Goal: Transaction & Acquisition: Purchase product/service

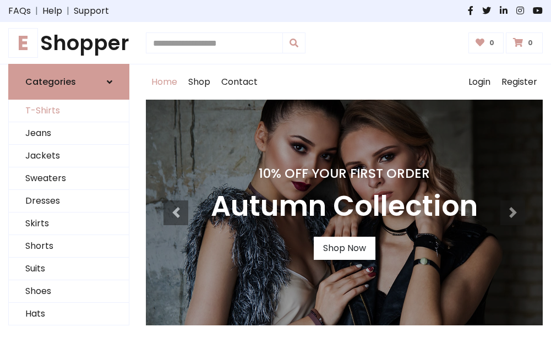
click at [69, 111] on link "T-Shirts" at bounding box center [69, 111] width 120 height 23
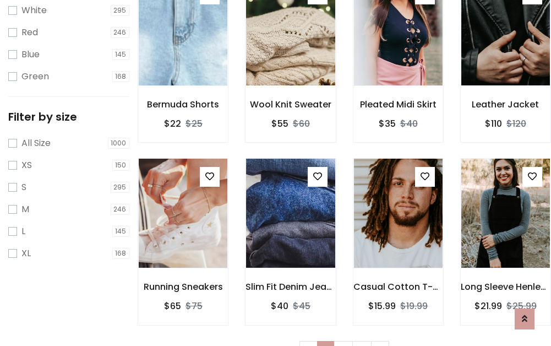
scroll to position [20, 0]
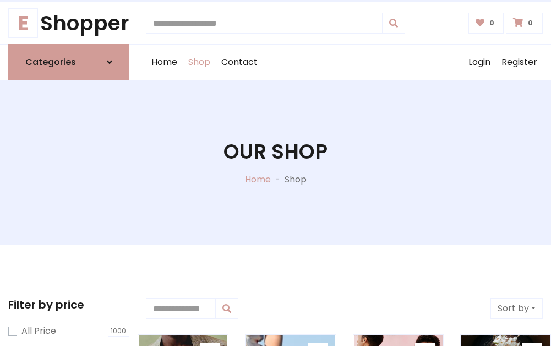
click at [275, 162] on h1 "Our Shop" at bounding box center [275, 151] width 104 height 24
click at [344, 62] on div "Home Shop Contact Log out Login Register" at bounding box center [344, 62] width 397 height 35
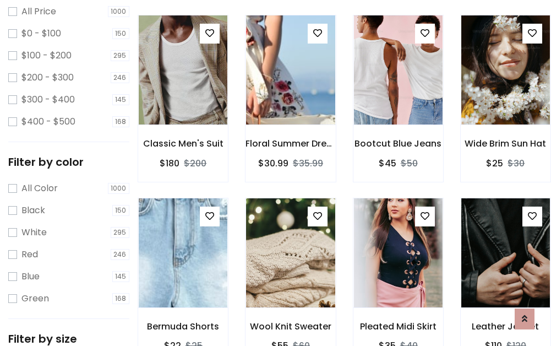
scroll to position [319, 0]
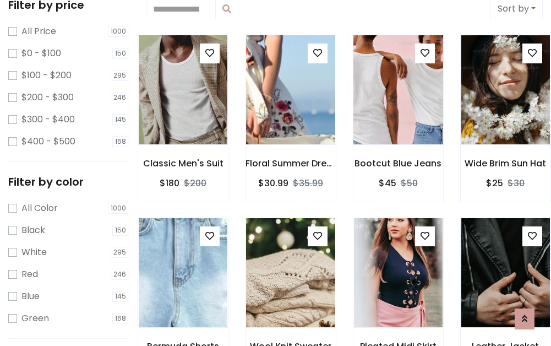
click at [398, 90] on img at bounding box center [398, 90] width 106 height 264
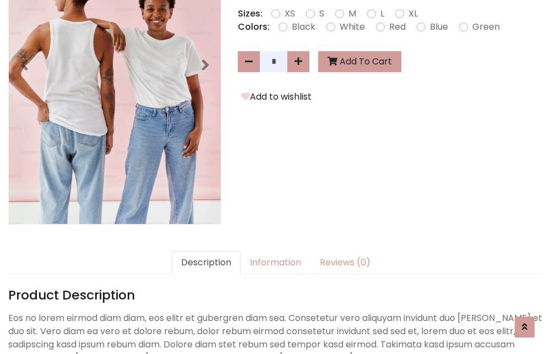
scroll to position [269, 0]
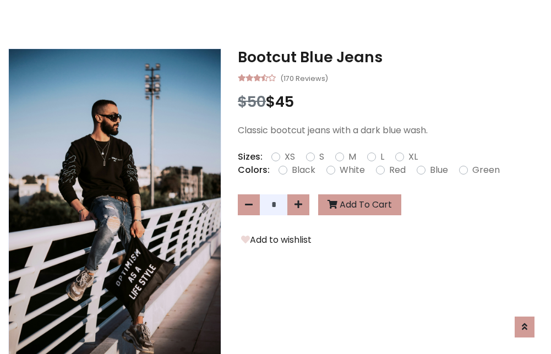
click at [390, 57] on h3 "Bootcut Blue Jeans" at bounding box center [390, 57] width 305 height 18
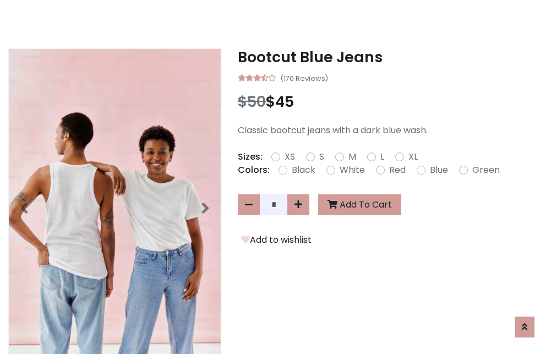
click at [390, 57] on h3 "Bootcut Blue Jeans" at bounding box center [390, 57] width 305 height 18
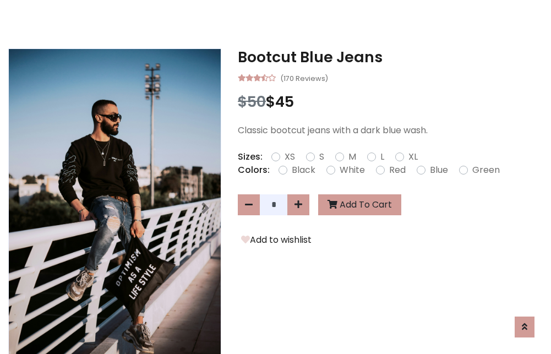
click at [390, 57] on h3 "Bootcut Blue Jeans" at bounding box center [390, 57] width 305 height 18
